Goal: Information Seeking & Learning: Learn about a topic

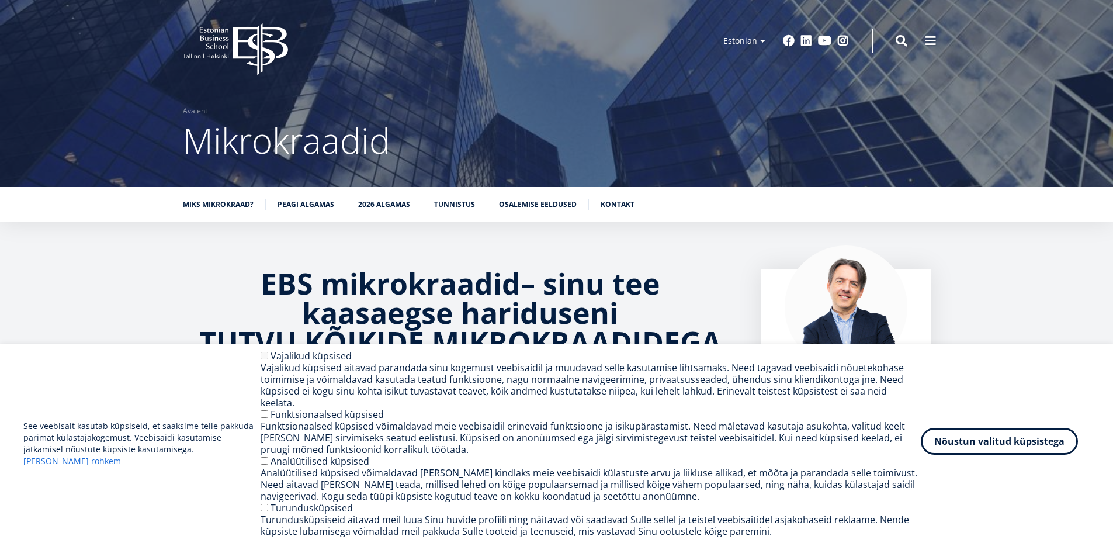
click at [977, 442] on button "Nõustun valitud küpsistega" at bounding box center [999, 441] width 157 height 27
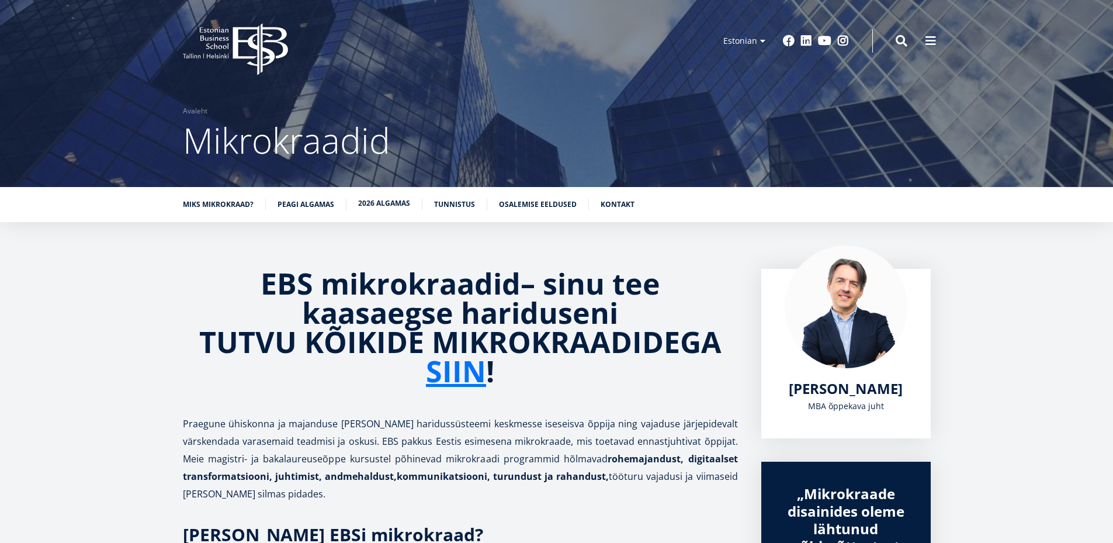
click at [382, 204] on link "2026 algamas" at bounding box center [384, 203] width 52 height 12
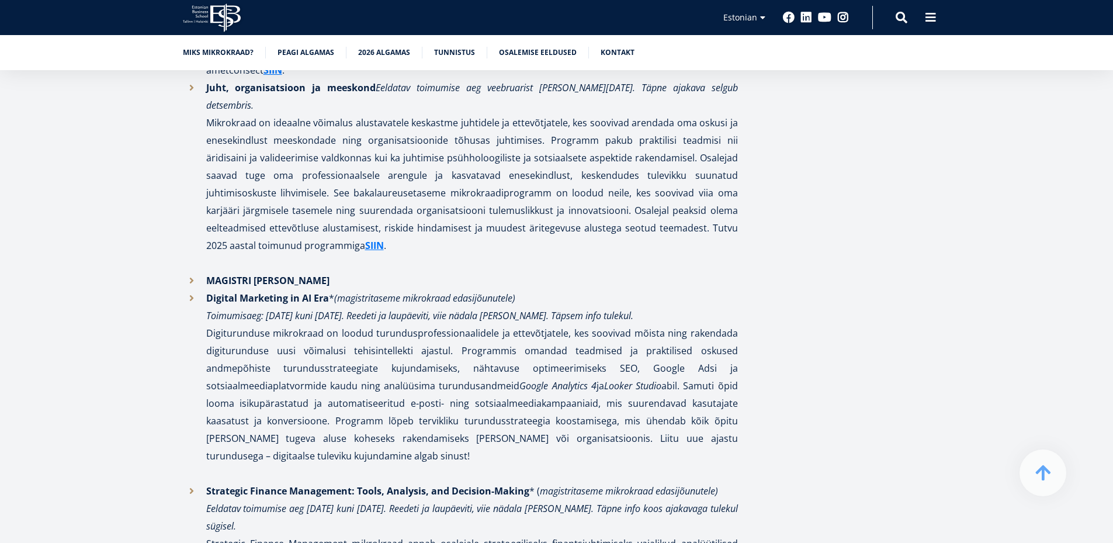
scroll to position [2636, 0]
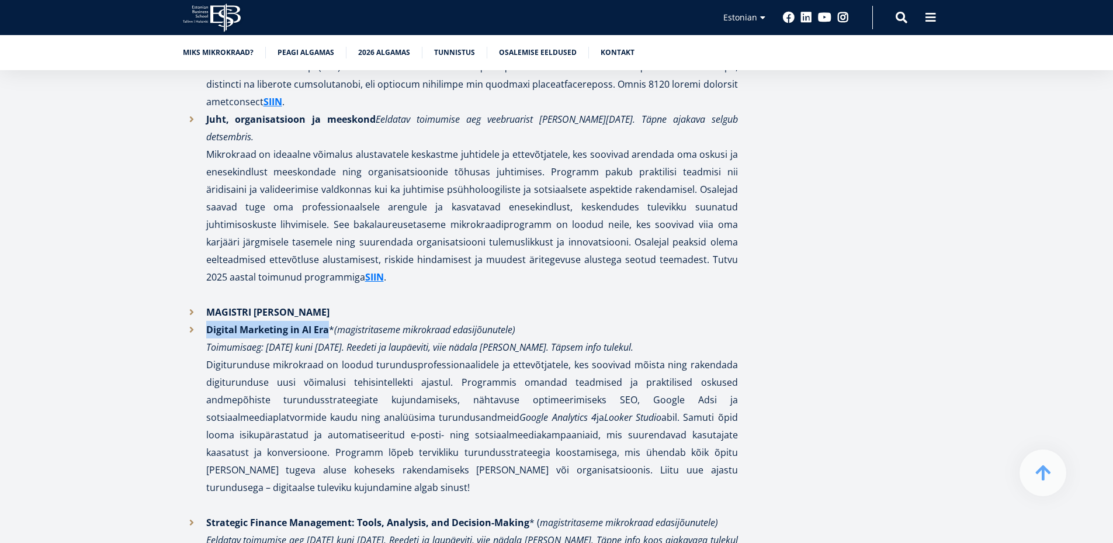
drag, startPoint x: 206, startPoint y: 208, endPoint x: 331, endPoint y: 203, distance: 125.1
click at [331, 321] on p "Digital Marketing in AI Era * (magistritaseme mikrokraad edasijõunutele) Toimum…" at bounding box center [472, 408] width 532 height 175
click at [379, 321] on p "Digital Marketing in AI Era * (magistritaseme mikrokraad edasijõunutele) Toimum…" at bounding box center [472, 408] width 532 height 175
click at [407, 321] on p "Digital Marketing in AI Era * (magistritaseme mikrokraad edasijõunutele) Toimum…" at bounding box center [472, 408] width 532 height 175
drag, startPoint x: 266, startPoint y: 229, endPoint x: 418, endPoint y: 223, distance: 152.0
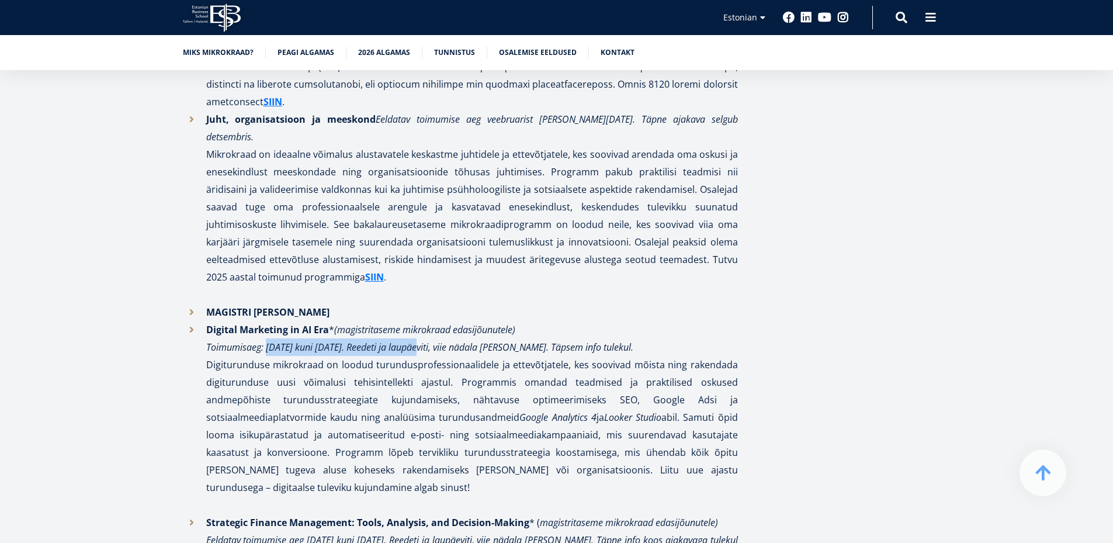
click at [418, 341] on em "Toimumisaeg: [DATE] kuni [DATE]. Reedeti ja laupäeviti, viie nädala [PERSON_NAM…" at bounding box center [419, 347] width 427 height 13
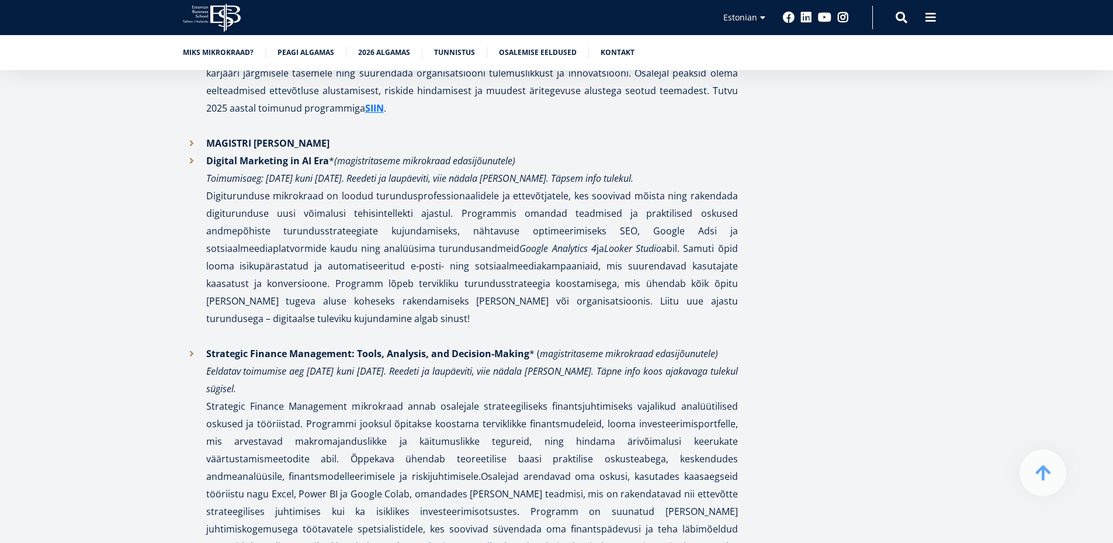
scroll to position [2811, 0]
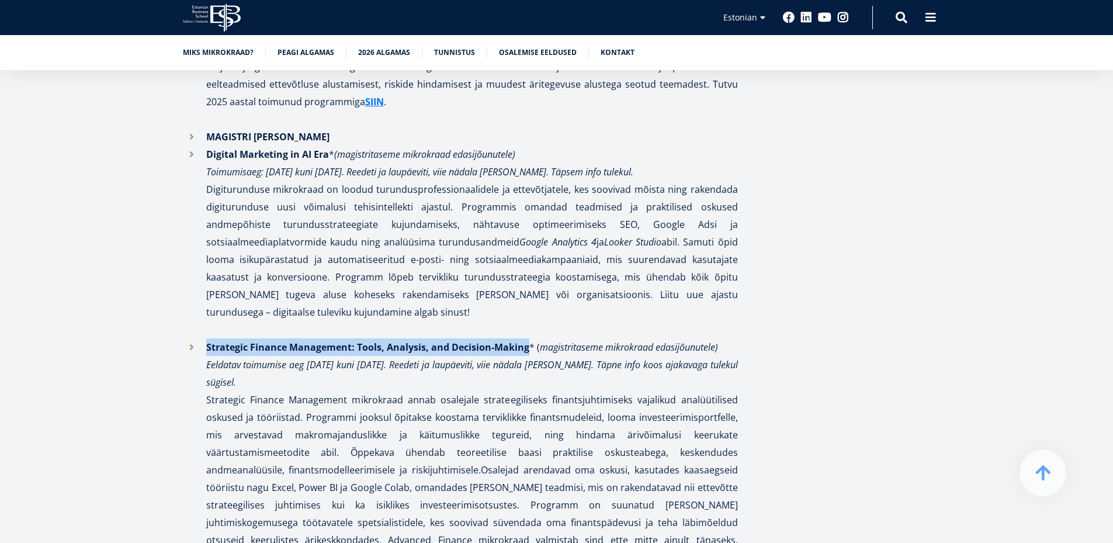
drag, startPoint x: 206, startPoint y: 207, endPoint x: 526, endPoint y: 208, distance: 319.6
click at [526, 341] on strong "Strategic Finance Management: Tools, Analysis, and Decision-Making" at bounding box center [367, 347] width 323 height 13
copy strong "Strategic Finance Management: Tools, Analysis, and Decision-Making"
click at [337, 338] on p "Strategic Finance Management: Tools, Analysis, and Decision-Making * ( magistri…" at bounding box center [472, 452] width 532 height 228
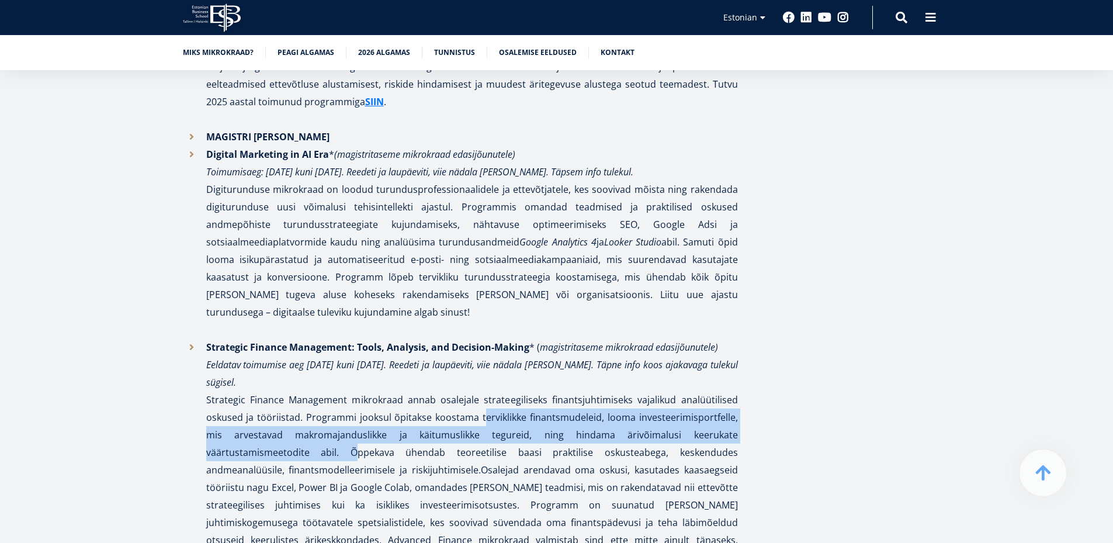
drag, startPoint x: 480, startPoint y: 278, endPoint x: 337, endPoint y: 313, distance: 147.4
click at [337, 338] on p "Strategic Finance Management: Tools, Analysis, and Decision-Making * ( magistri…" at bounding box center [472, 452] width 532 height 228
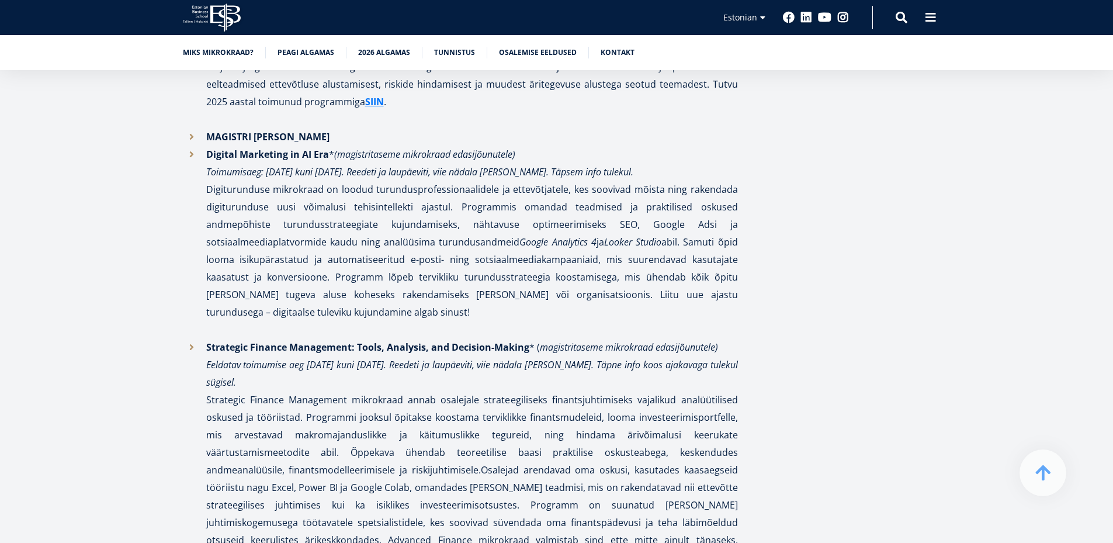
click at [409, 338] on p "Strategic Finance Management: Tools, Analysis, and Decision-Making * ( magistri…" at bounding box center [472, 452] width 532 height 228
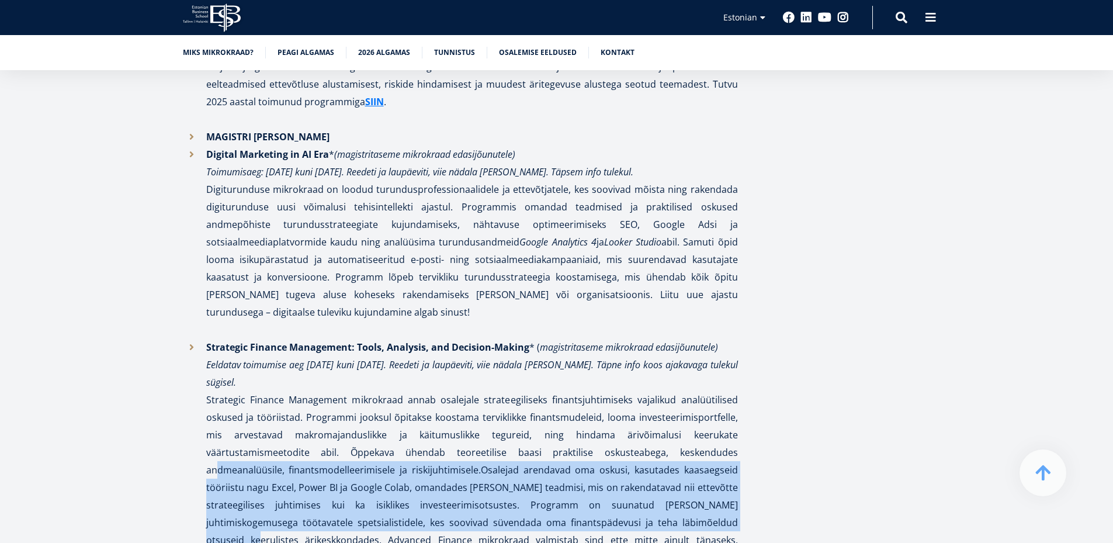
drag, startPoint x: 207, startPoint y: 331, endPoint x: 749, endPoint y: 383, distance: 544.2
click at [301, 366] on p "Strategic Finance Management: Tools, Analysis, and Decision-Making * ( magistri…" at bounding box center [472, 452] width 532 height 228
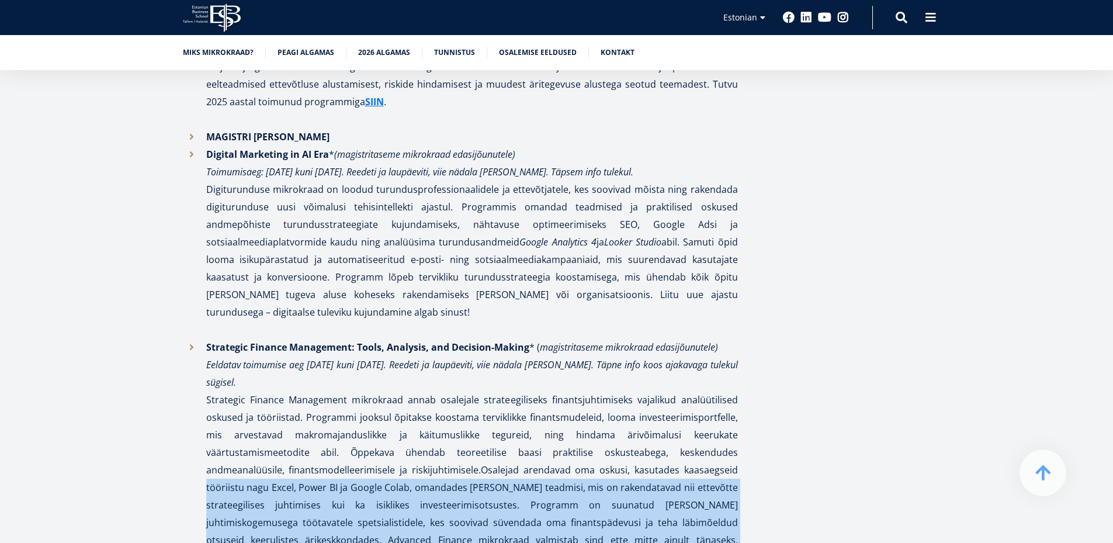
drag, startPoint x: 272, startPoint y: 419, endPoint x: 204, endPoint y: 345, distance: 99.7
click at [204, 345] on li "Strategic Finance Management: Tools, Analysis, and Decision-Making * ( magistri…" at bounding box center [460, 452] width 555 height 228
click at [387, 367] on p "Strategic Finance Management: Tools, Analysis, and Decision-Making * ( magistri…" at bounding box center [472, 452] width 532 height 228
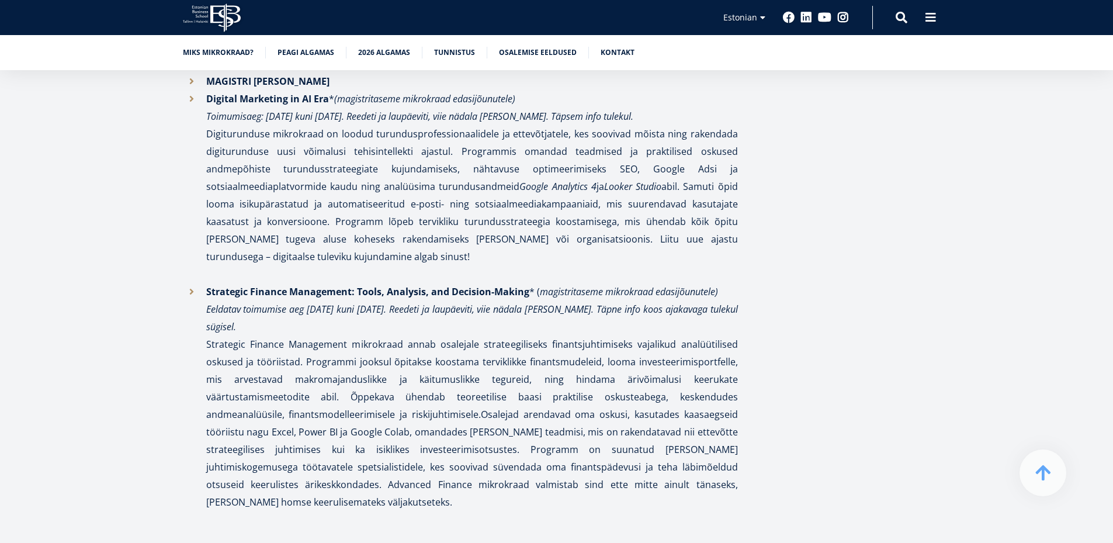
scroll to position [2869, 0]
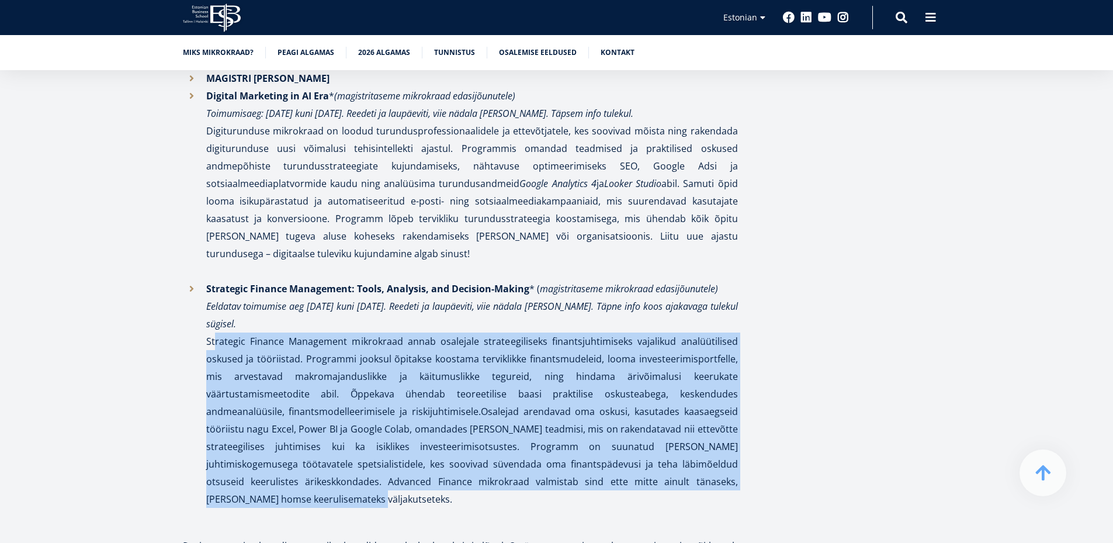
drag, startPoint x: 279, startPoint y: 356, endPoint x: 207, endPoint y: 206, distance: 166.7
click at [207, 280] on p "Strategic Finance Management: Tools, Analysis, and Decision-Making * ( magistri…" at bounding box center [472, 394] width 532 height 228
click at [269, 280] on p "Strategic Finance Management: Tools, Analysis, and Decision-Making * ( magistri…" at bounding box center [472, 394] width 532 height 228
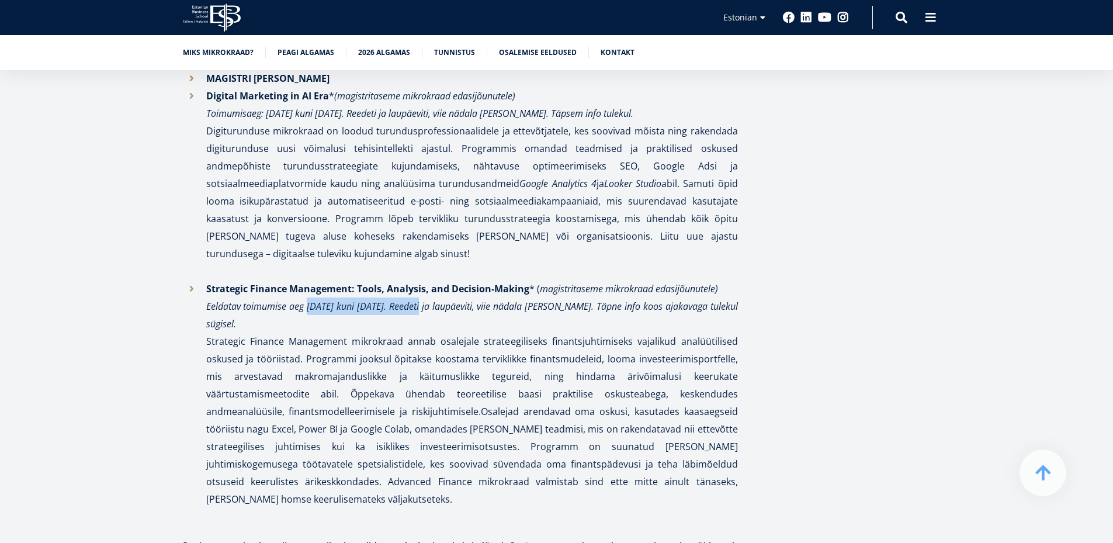
drag, startPoint x: 307, startPoint y: 162, endPoint x: 425, endPoint y: 170, distance: 117.7
click at [425, 300] on em "Eeldatav toimumise aeg [DATE] kuni [DATE]. Reedeti ja laupäeviti, viie nädala […" at bounding box center [472, 315] width 532 height 30
drag, startPoint x: 368, startPoint y: 224, endPoint x: 365, endPoint y: 230, distance: 6.8
click at [367, 280] on p "Strategic Finance Management: Tools, Analysis, and Decision-Making * ( magistri…" at bounding box center [472, 394] width 532 height 228
click at [346, 300] on em "Eeldatav toimumise aeg [DATE] kuni [DATE]. Reedeti ja laupäeviti, viie nädala […" at bounding box center [472, 315] width 532 height 30
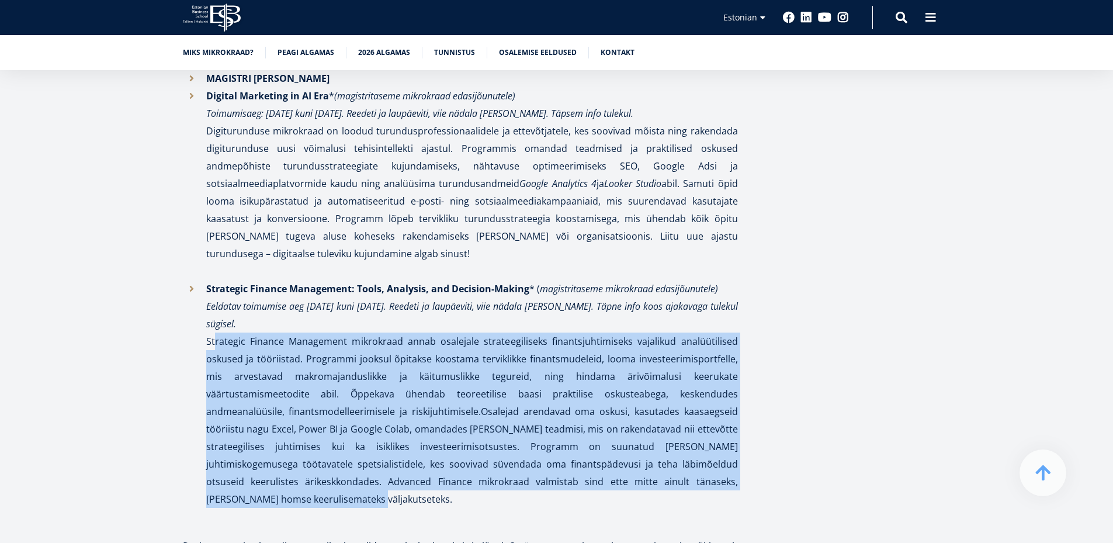
drag, startPoint x: 280, startPoint y: 359, endPoint x: 199, endPoint y: 202, distance: 176.4
click at [199, 280] on li "Strategic Finance Management: Tools, Analysis, and Decision-Making * ( magistri…" at bounding box center [460, 394] width 555 height 228
click at [414, 280] on p "Strategic Finance Management: Tools, Analysis, and Decision-Making * ( magistri…" at bounding box center [472, 394] width 532 height 228
click at [494, 283] on p "Strategic Finance Management: Tools, Analysis, and Decision-Making * ( magistri…" at bounding box center [472, 394] width 532 height 228
click at [661, 282] on p "Strategic Finance Management: Tools, Analysis, and Decision-Making * ( magistri…" at bounding box center [472, 394] width 532 height 228
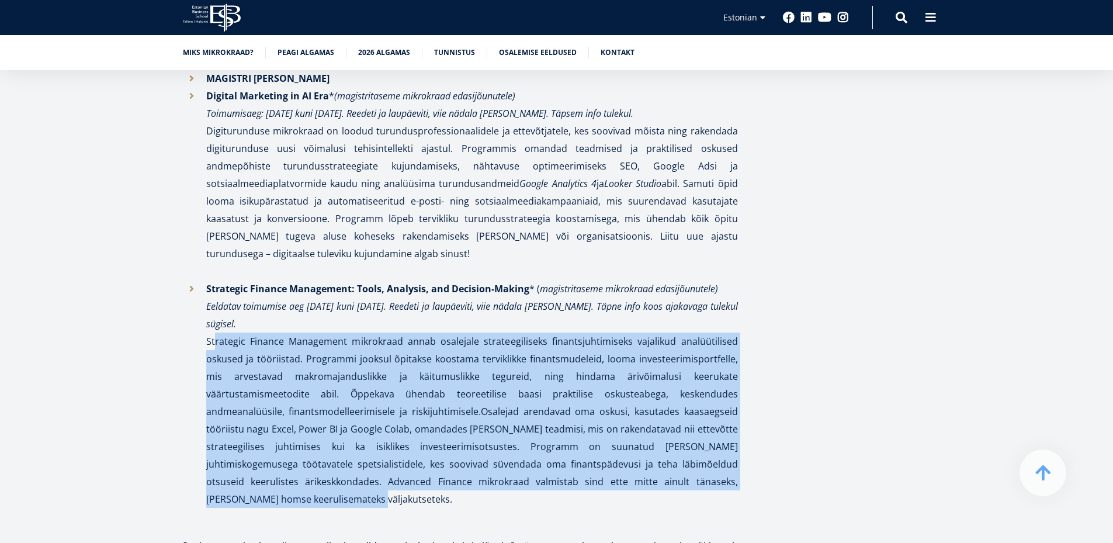
click at [577, 280] on p "Strategic Finance Management: Tools, Analysis, and Decision-Making * ( magistri…" at bounding box center [472, 394] width 532 height 228
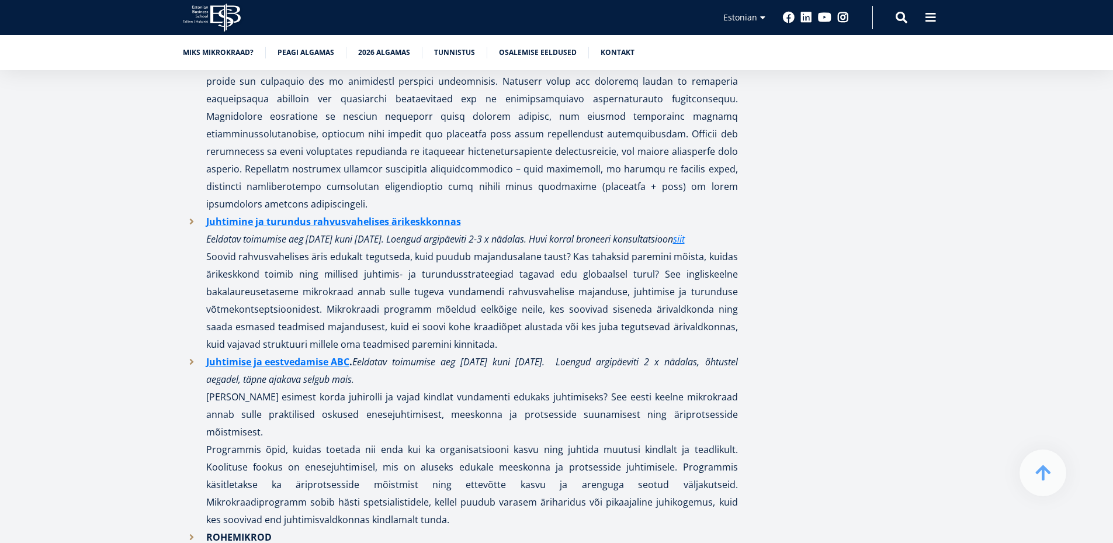
scroll to position [0, 0]
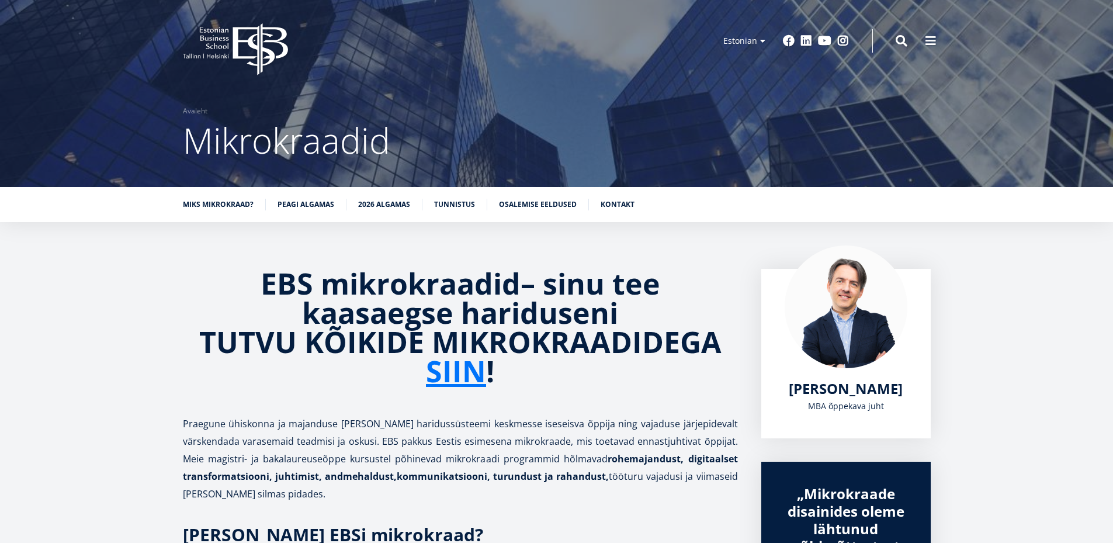
drag, startPoint x: 899, startPoint y: 337, endPoint x: 890, endPoint y: 136, distance: 201.2
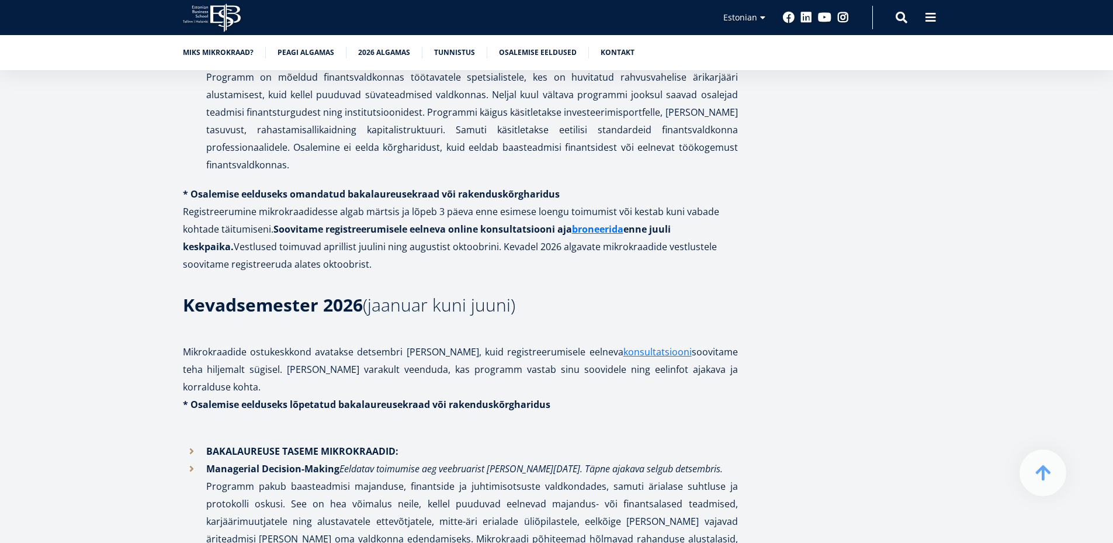
scroll to position [1861, 0]
